Goal: Transaction & Acquisition: Purchase product/service

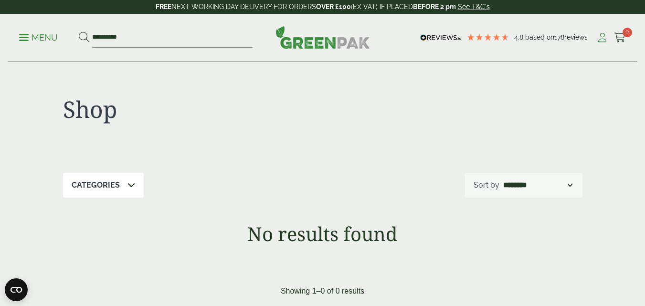
click at [602, 38] on icon at bounding box center [603, 38] width 12 height 10
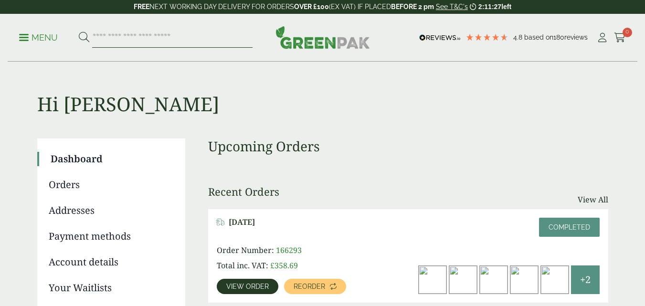
click at [110, 35] on input "search" at bounding box center [172, 38] width 160 height 20
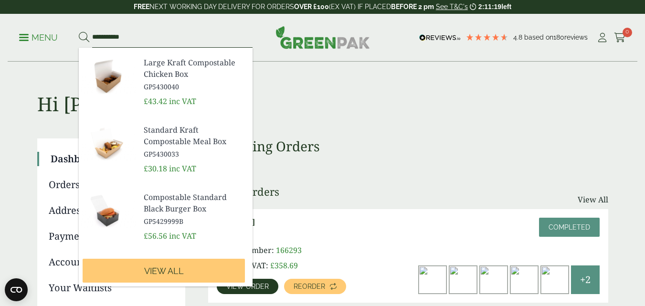
scroll to position [308, 0]
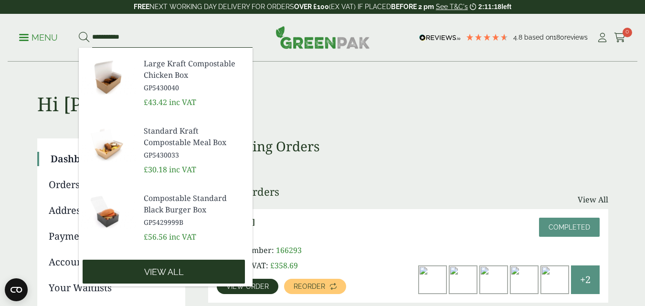
type input "**********"
click at [172, 265] on link "View all" at bounding box center [164, 272] width 162 height 24
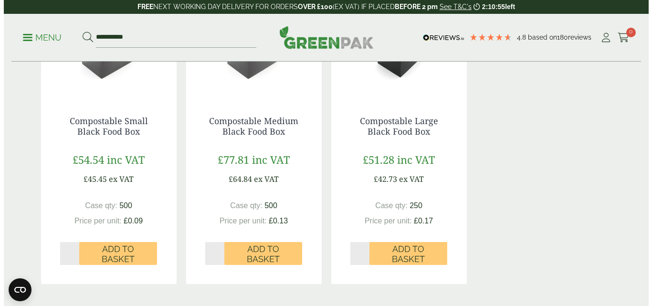
scroll to position [917, 0]
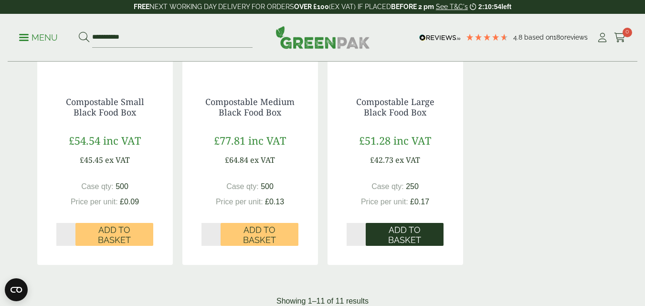
click at [396, 233] on span "Add to Basket" at bounding box center [405, 235] width 64 height 21
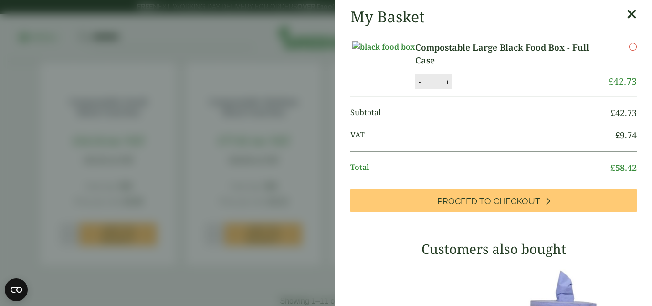
click at [277, 100] on aside "My Basket Compostable Large Black Food Box - Full Case Compostable Large Black …" at bounding box center [326, 153] width 652 height 306
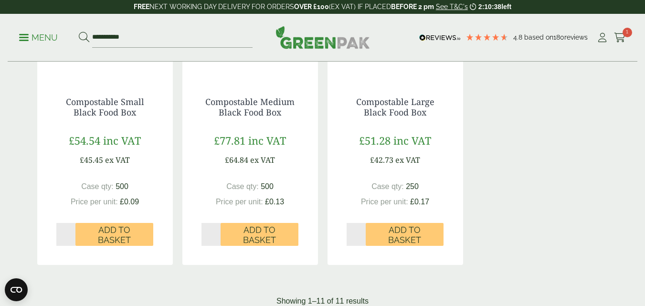
click at [25, 37] on span at bounding box center [24, 37] width 10 height 1
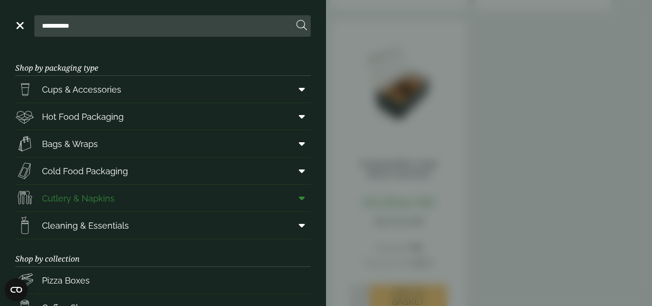
click at [61, 195] on span "Cutlery & Napkins" at bounding box center [78, 198] width 73 height 13
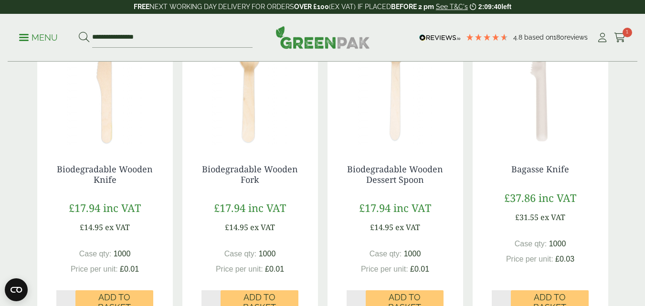
scroll to position [271, 0]
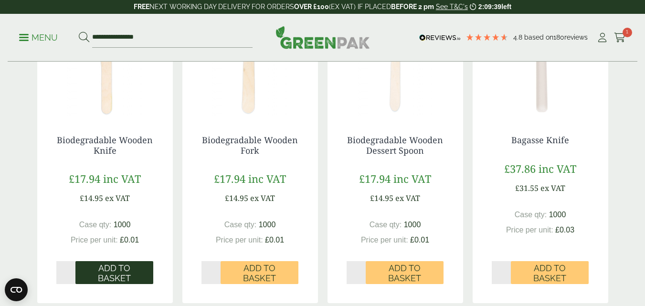
click at [112, 278] on span "Add to Basket" at bounding box center [114, 273] width 64 height 21
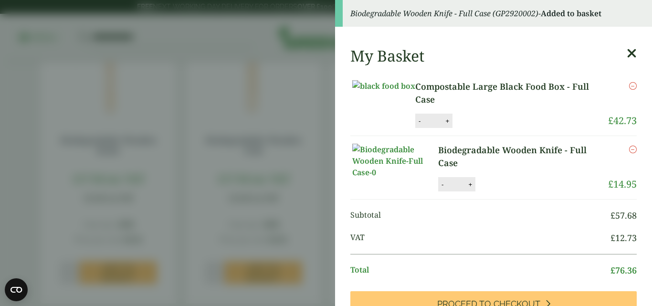
click at [244, 137] on aside "Biodegradable Wooden Knife - Full Case (GP2920002) - Added to basket My Basket …" at bounding box center [326, 153] width 652 height 306
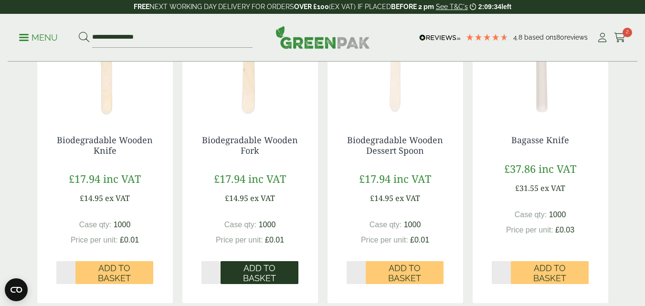
click at [255, 276] on span "Add to Basket" at bounding box center [259, 273] width 64 height 21
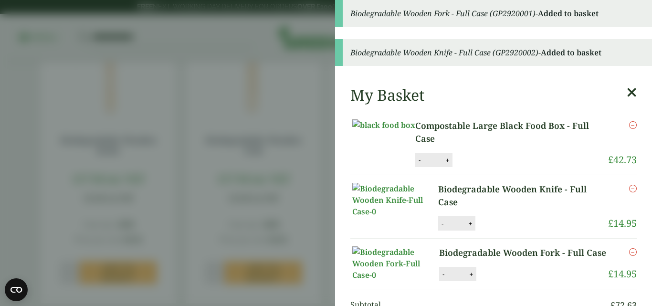
click at [55, 165] on aside "Biodegradable Wooden Fork - Full Case (GP2920001) - Added to basket Biodegradab…" at bounding box center [326, 153] width 652 height 306
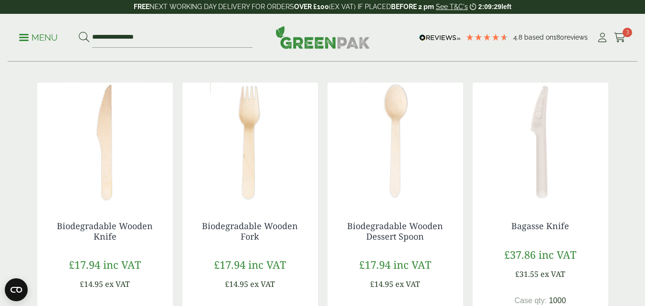
scroll to position [177, 0]
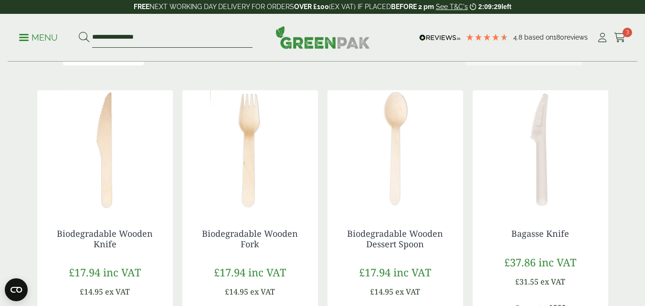
drag, startPoint x: 149, startPoint y: 40, endPoint x: 21, endPoint y: 47, distance: 129.2
click at [21, 47] on ul "**********" at bounding box center [136, 38] width 234 height 20
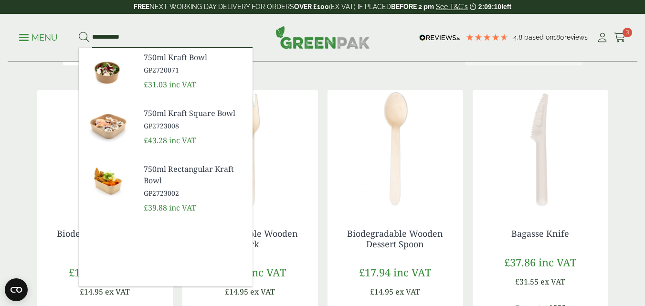
type input "**********"
click at [159, 61] on span "750ml Kraft Bowl" at bounding box center [194, 57] width 101 height 11
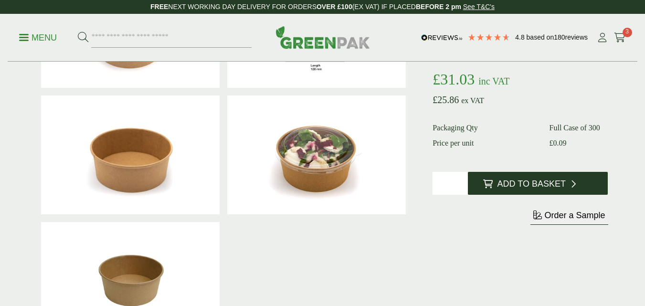
click at [539, 183] on span "Add to Basket" at bounding box center [532, 184] width 68 height 11
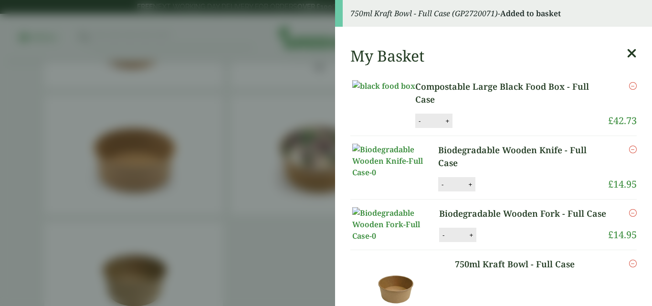
click at [257, 166] on aside "750ml Kraft Bowl - Full Case (GP2720071) - Added to basket My Basket Compostabl…" at bounding box center [326, 153] width 652 height 306
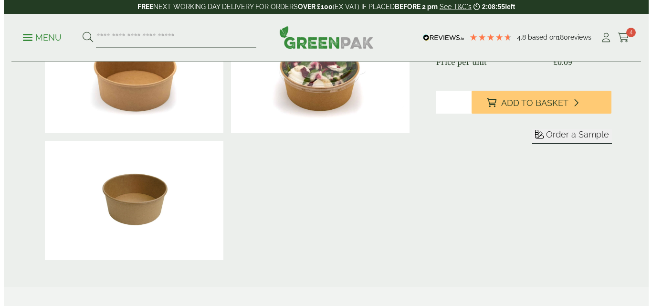
scroll to position [212, 0]
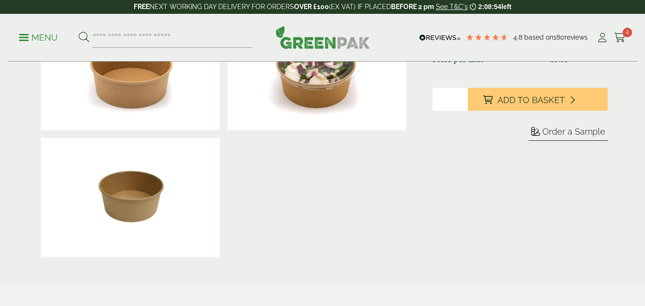
click at [620, 28] on div "Menu 4.8 Based on 180 reviews My Account 4" at bounding box center [323, 38] width 630 height 48
click at [620, 31] on link "Cart 4" at bounding box center [620, 38] width 12 height 14
click at [620, 30] on aside "750ml Kraft Bowl - Full Case (GP2720071) - Added to basket My Basket Compostabl…" at bounding box center [322, 153] width 645 height 306
click at [621, 34] on icon at bounding box center [620, 38] width 12 height 10
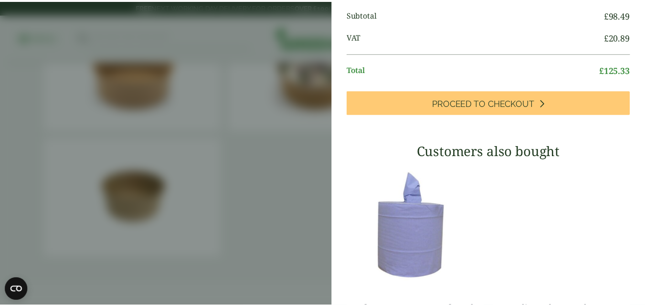
scroll to position [364, 0]
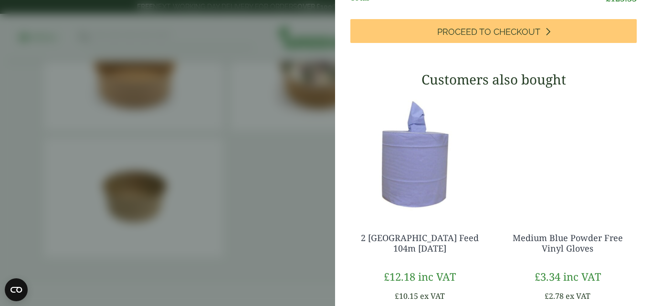
click at [286, 161] on aside "My Basket Compostable Large Black Food Box - Full Case Compostable Large Black …" at bounding box center [326, 153] width 652 height 306
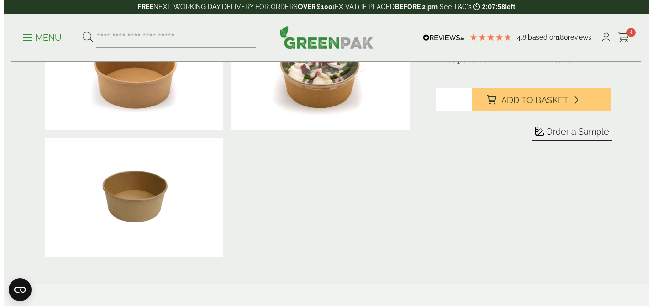
scroll to position [0, 0]
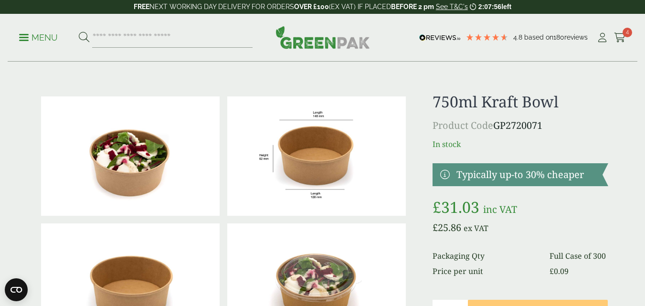
click at [30, 33] on p "Menu" at bounding box center [38, 37] width 39 height 11
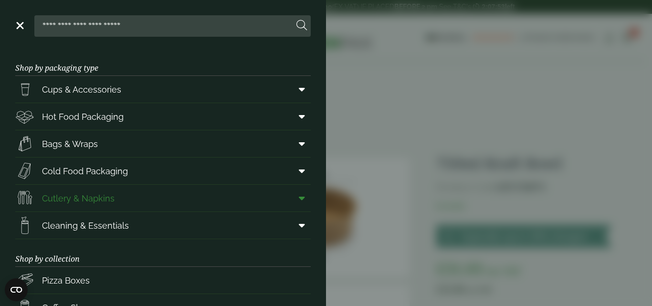
click at [54, 204] on span "Cutlery & Napkins" at bounding box center [78, 198] width 73 height 13
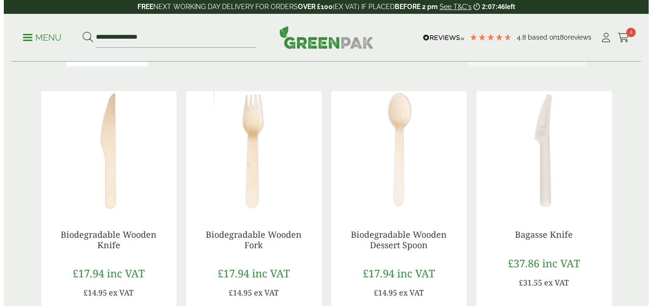
scroll to position [299, 0]
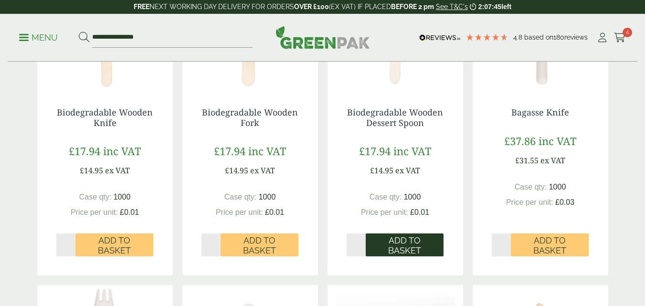
click at [392, 248] on span "Add to Basket" at bounding box center [405, 245] width 64 height 21
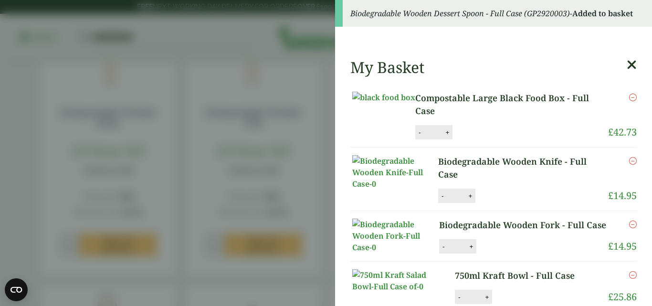
click at [316, 125] on aside "Biodegradable Wooden Dessert Spoon - Full Case (GP2920003) - Added to basket My…" at bounding box center [326, 153] width 652 height 306
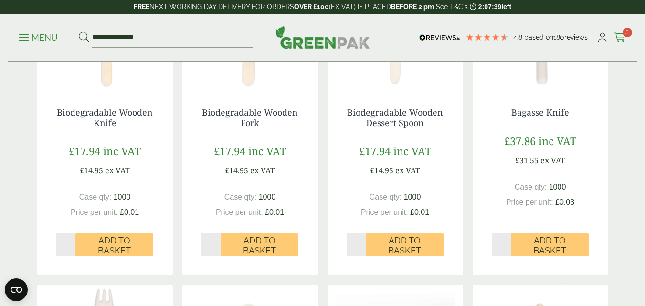
click at [617, 37] on icon at bounding box center [620, 38] width 12 height 10
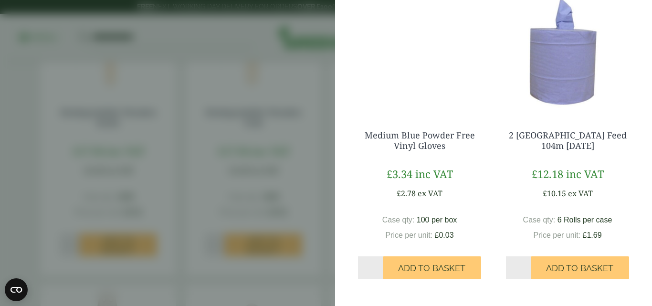
scroll to position [703, 0]
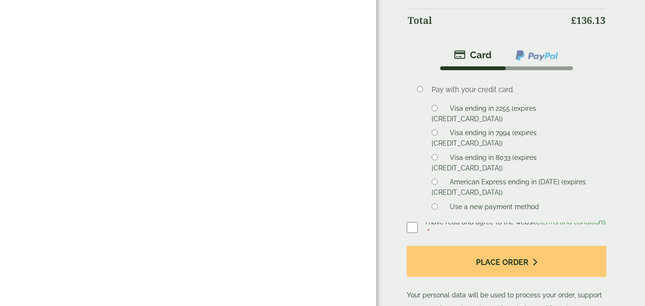
scroll to position [546, 0]
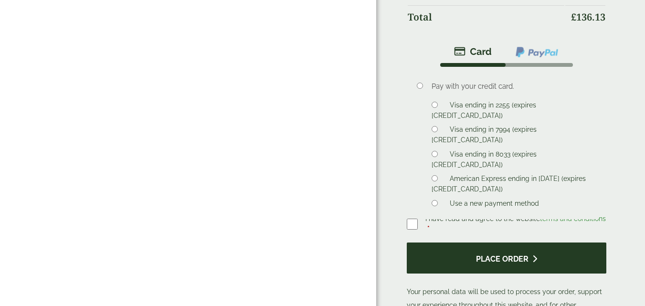
click at [497, 243] on button "Place order" at bounding box center [507, 258] width 200 height 31
